Goal: Task Accomplishment & Management: Manage account settings

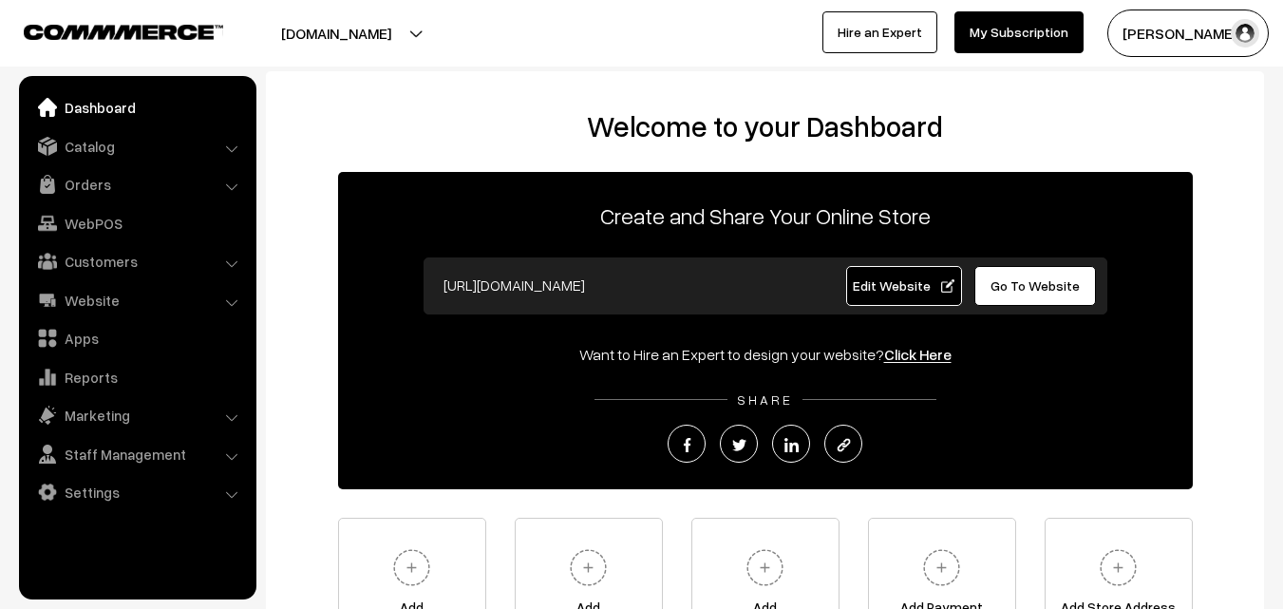
click at [87, 193] on link "Orders" at bounding box center [137, 184] width 226 height 34
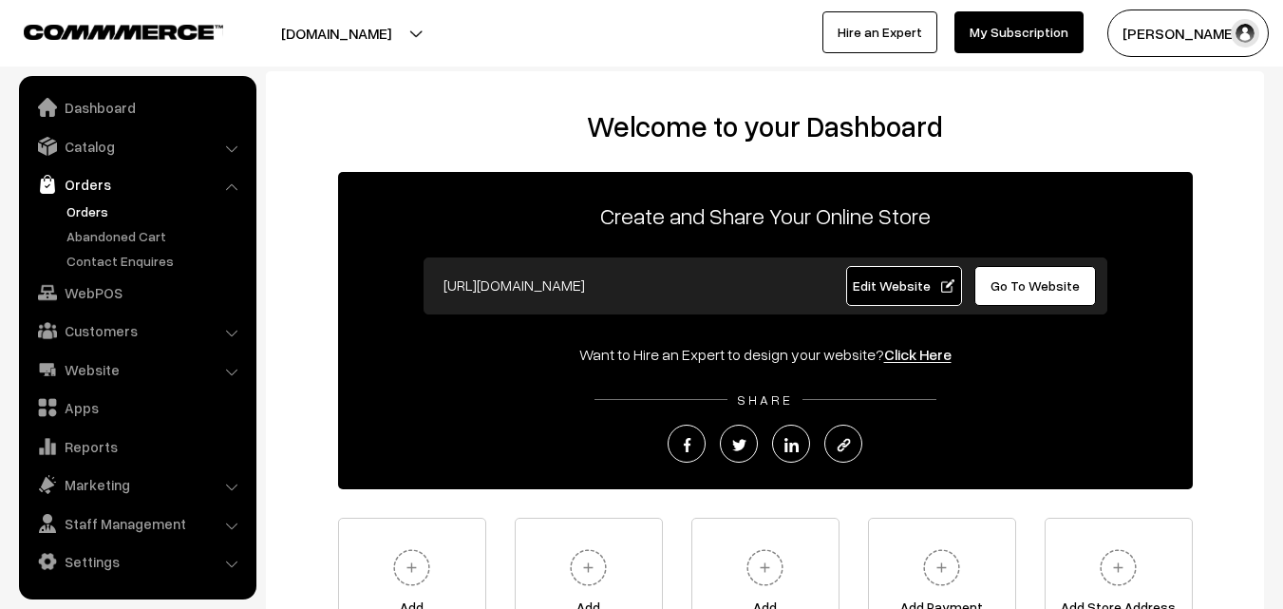
click at [95, 211] on link "Orders" at bounding box center [156, 211] width 188 height 20
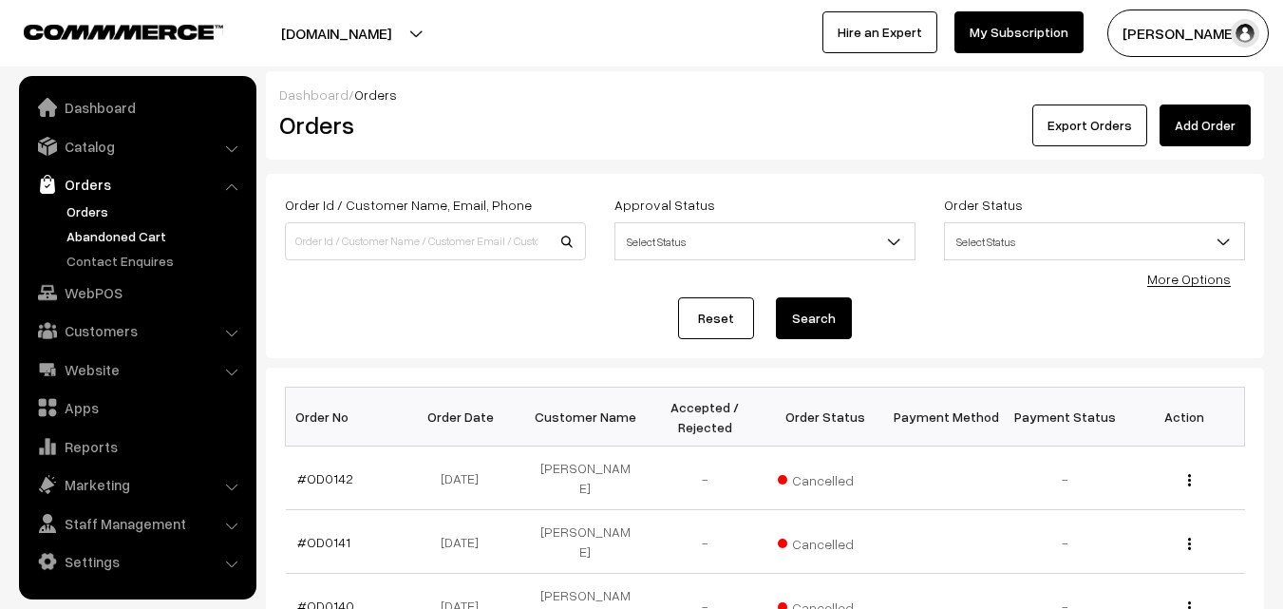
click at [113, 239] on link "Abandoned Cart" at bounding box center [156, 236] width 188 height 20
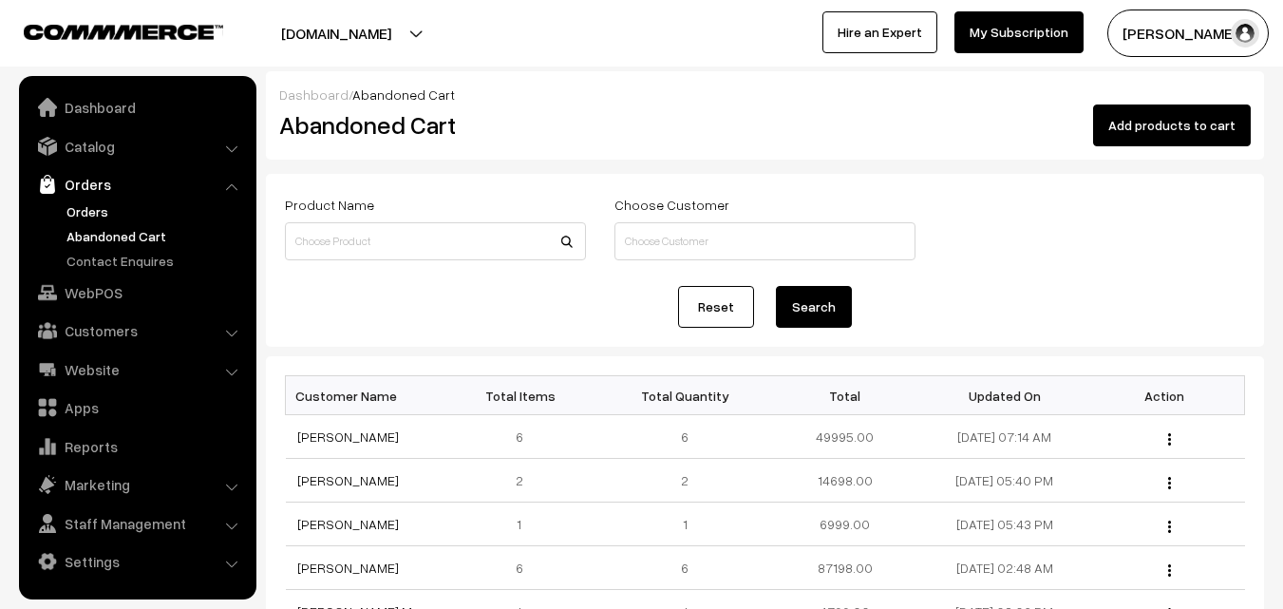
click at [95, 211] on link "Orders" at bounding box center [156, 211] width 188 height 20
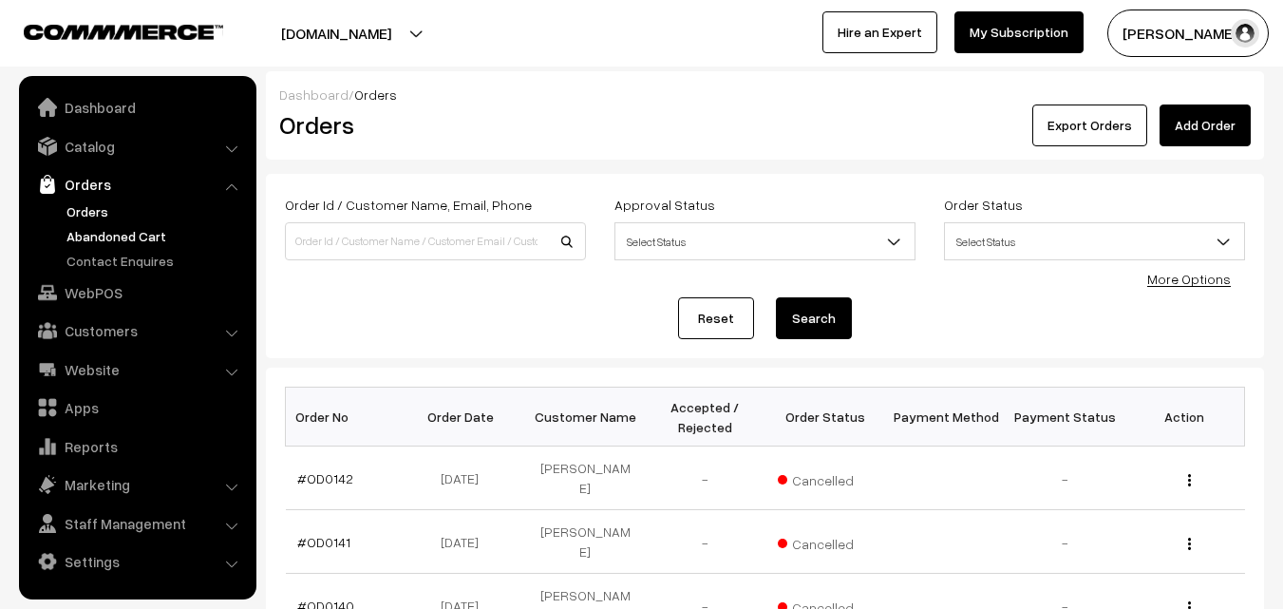
click at [92, 240] on link "Abandoned Cart" at bounding box center [156, 236] width 188 height 20
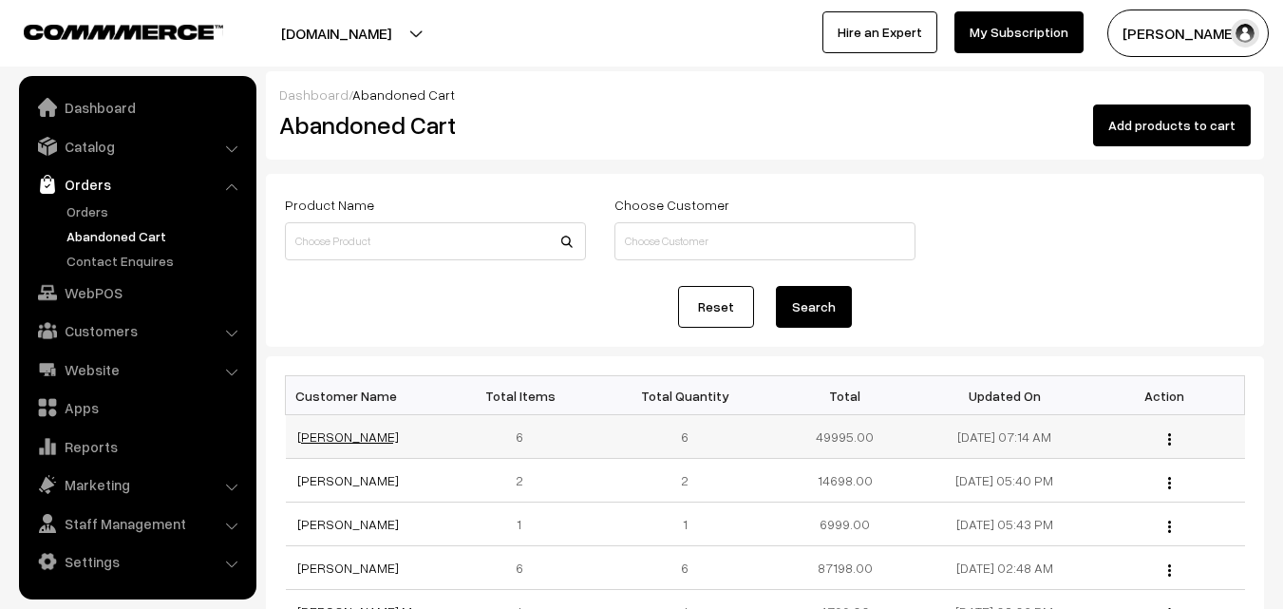
click at [355, 435] on link "[PERSON_NAME]" at bounding box center [348, 436] width 102 height 16
